Goal: Transaction & Acquisition: Purchase product/service

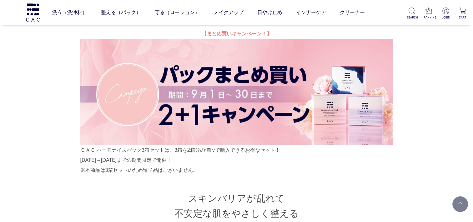
scroll to position [125, 0]
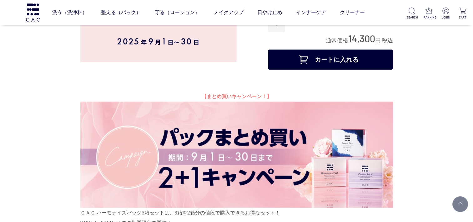
click at [338, 69] on button "カートに入れる" at bounding box center [330, 59] width 125 height 20
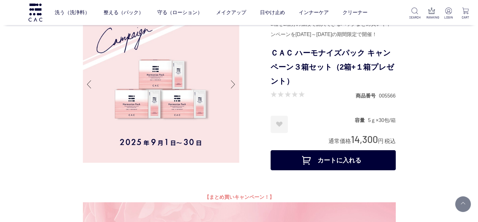
scroll to position [0, 0]
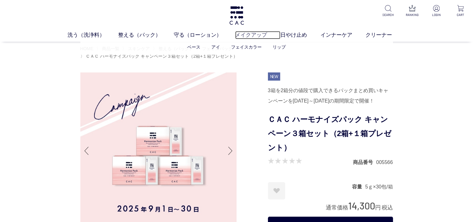
click at [254, 34] on link "メイクアップ" at bounding box center [257, 35] width 45 height 8
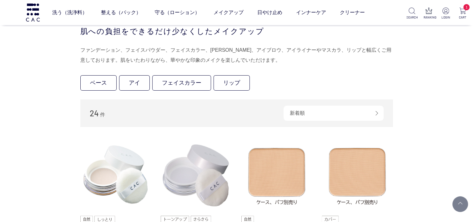
scroll to position [156, 0]
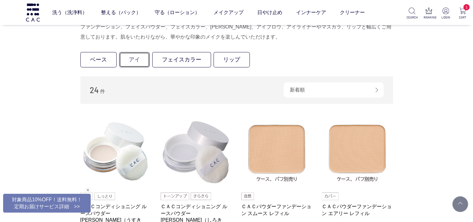
click at [137, 56] on link "アイ" at bounding box center [134, 59] width 31 height 15
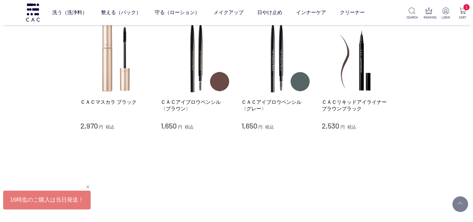
scroll to position [219, 0]
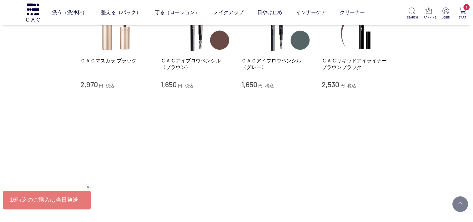
click at [282, 53] on div "ＣＡＣアイブロウペンシル 〈グレー〉 1,650 円 税込" at bounding box center [277, 35] width 71 height 108
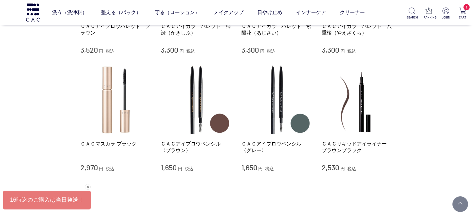
scroll to position [188, 0]
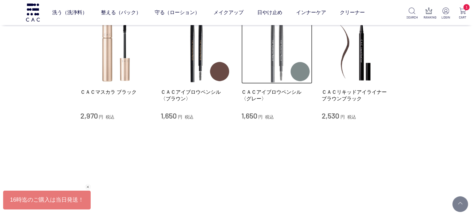
click at [297, 74] on img at bounding box center [277, 48] width 71 height 71
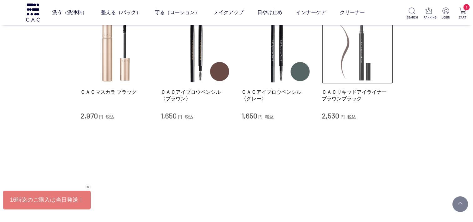
click at [368, 75] on img at bounding box center [357, 48] width 71 height 71
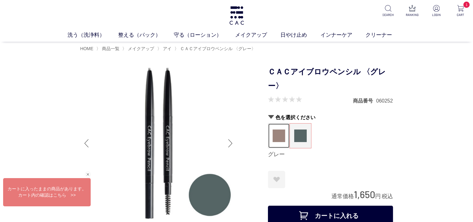
click at [273, 129] on img at bounding box center [279, 135] width 13 height 13
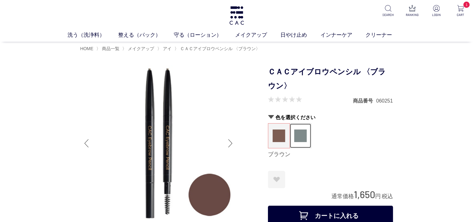
click at [302, 134] on img at bounding box center [300, 135] width 13 height 13
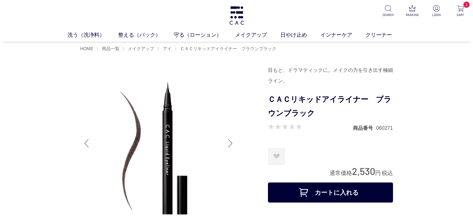
click at [332, 194] on button "カートに入れる" at bounding box center [330, 192] width 125 height 20
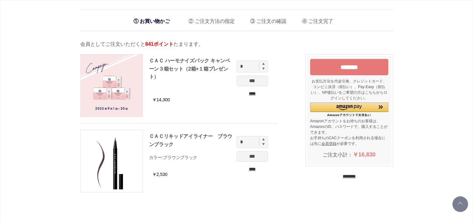
click at [358, 64] on input "*******" at bounding box center [349, 67] width 78 height 16
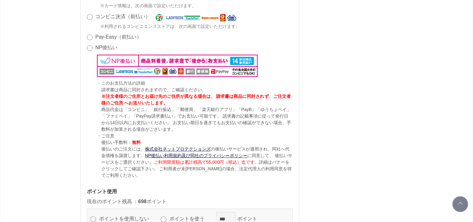
scroll to position [688, 0]
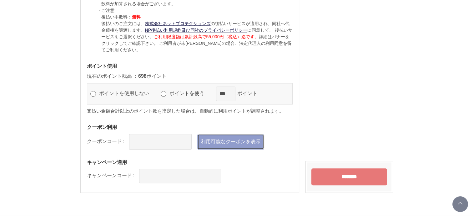
click at [242, 138] on link "利用可能なクーポンを表示" at bounding box center [230, 142] width 67 height 16
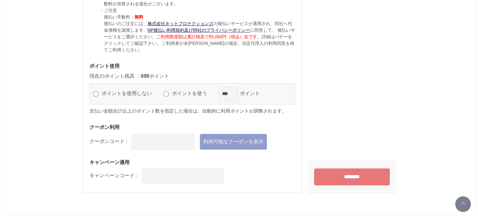
scroll to position [0, 0]
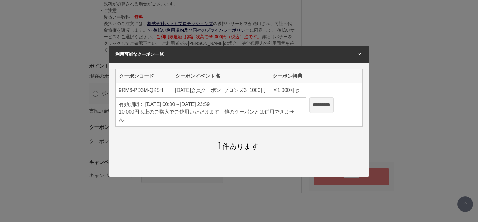
click at [334, 106] on input "*********" at bounding box center [321, 105] width 24 height 16
type input "**********"
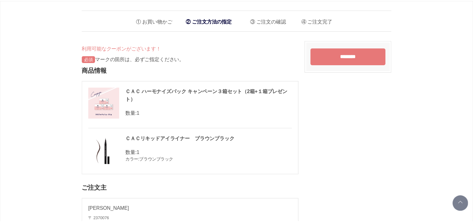
scroll to position [688, 0]
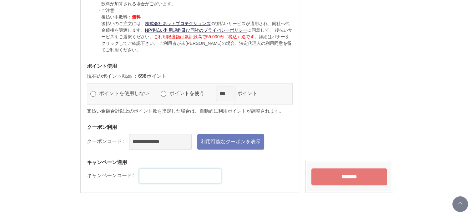
click at [173, 174] on input "text" at bounding box center [180, 175] width 82 height 14
click at [340, 175] on input "********" at bounding box center [350, 176] width 76 height 17
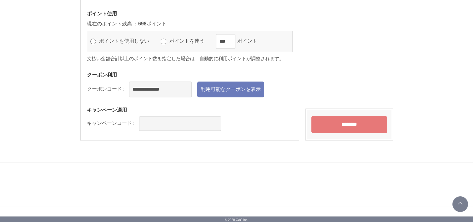
click at [359, 123] on input "********" at bounding box center [350, 124] width 76 height 17
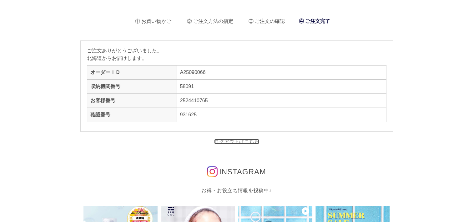
click at [245, 139] on link "ログアウトはこちら" at bounding box center [236, 141] width 45 height 5
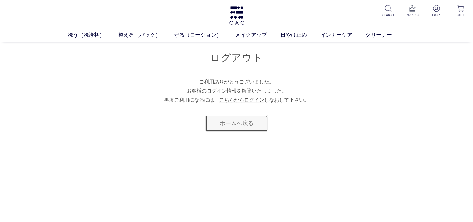
click at [243, 121] on link "ホームへ戻る" at bounding box center [237, 123] width 63 height 17
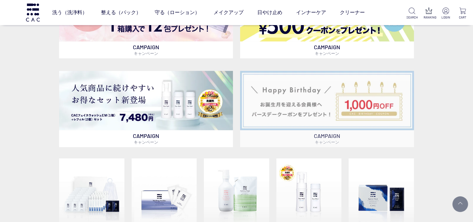
scroll to position [344, 0]
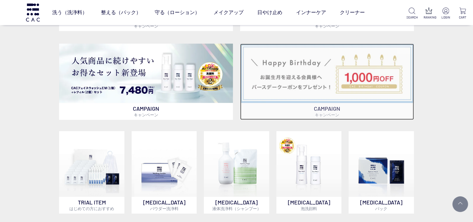
click at [380, 76] on img at bounding box center [327, 72] width 174 height 59
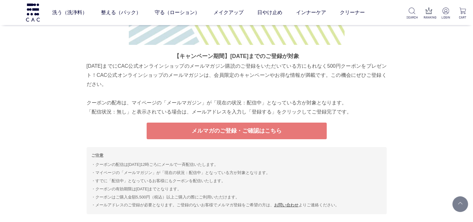
scroll to position [2389, 0]
